Goal: Task Accomplishment & Management: Use online tool/utility

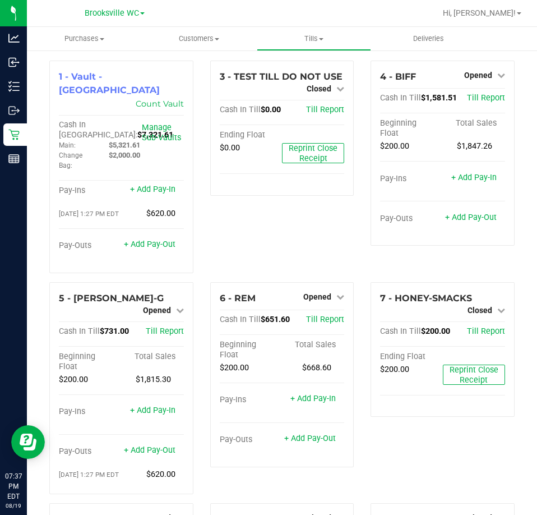
scroll to position [3, 0]
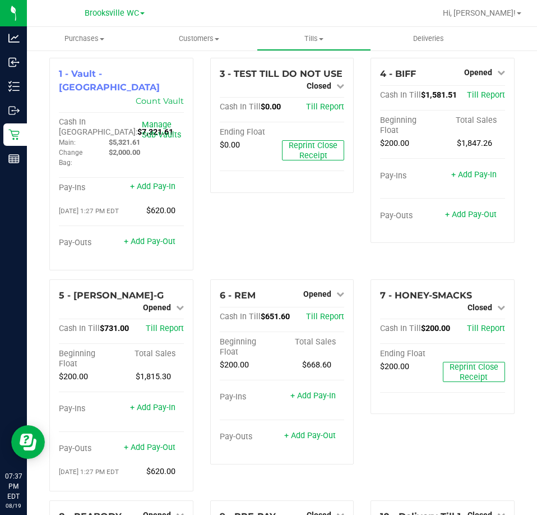
click at [278, 229] on div "3 - TEST TILL DO NOT USE Closed Open Till Cash In Till $0.00 Till Report Ending…" at bounding box center [282, 168] width 161 height 221
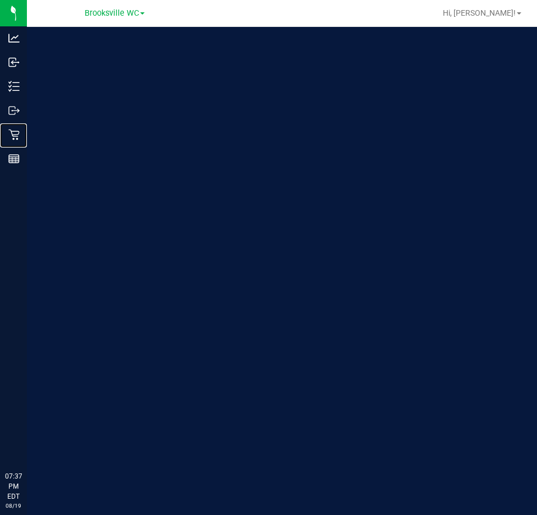
click at [0, 0] on p "Retail" at bounding box center [0, 0] width 0 height 0
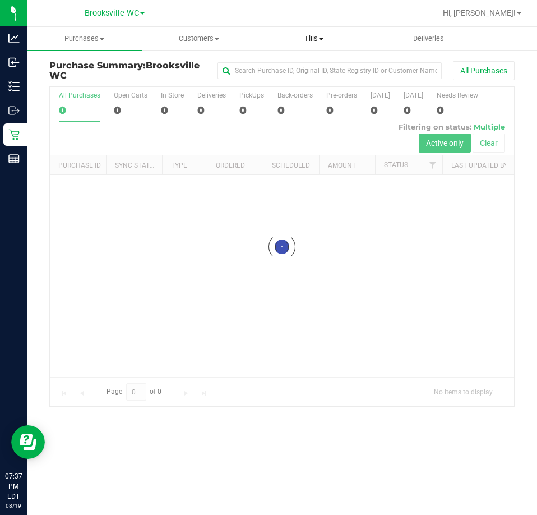
click at [315, 41] on span "Tills" at bounding box center [314, 39] width 114 height 10
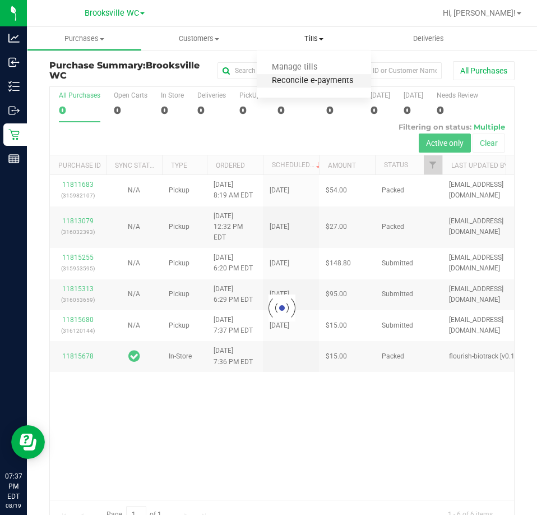
click at [309, 82] on span "Reconcile e-payments" at bounding box center [313, 81] width 112 height 10
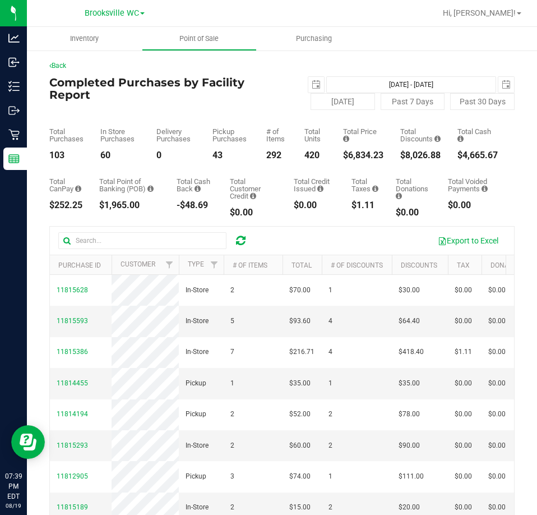
click at [184, 150] on div "Delivery Purchases 0" at bounding box center [175, 144] width 39 height 32
